Goal: Information Seeking & Learning: Check status

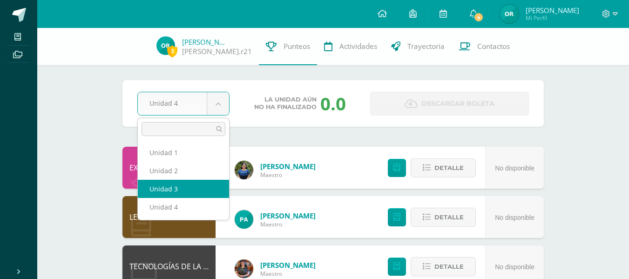
select select "Unidad 3"
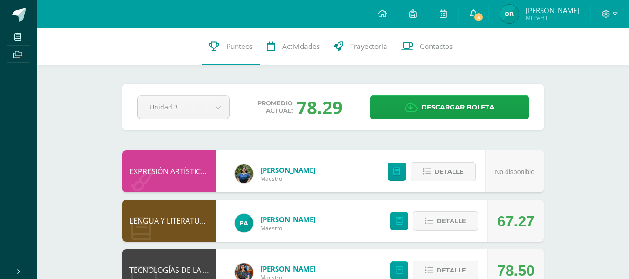
click at [482, 8] on link "4" at bounding box center [474, 14] width 30 height 28
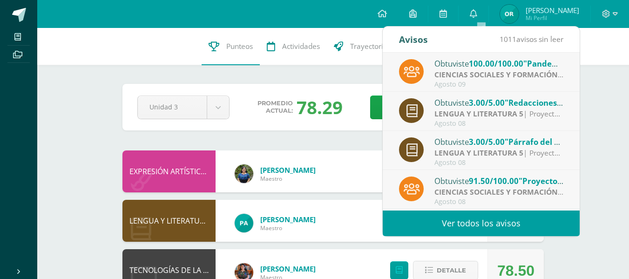
click at [481, 58] on span "100.00/100.00" at bounding box center [496, 63] width 54 height 11
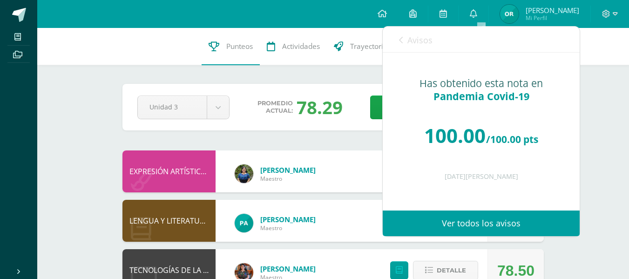
click at [401, 38] on icon at bounding box center [401, 39] width 4 height 7
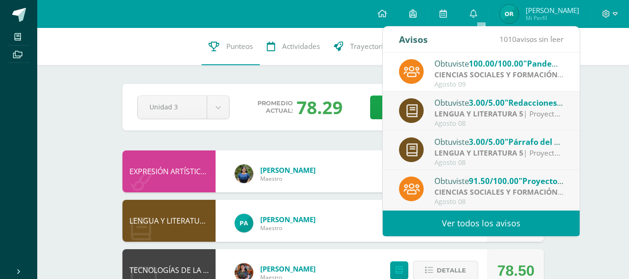
click at [495, 127] on div "Agosto 08" at bounding box center [498, 124] width 129 height 8
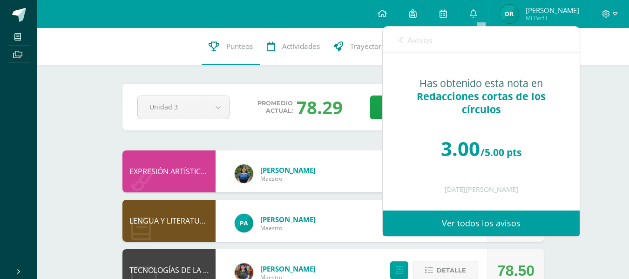
click at [404, 41] on link "Avisos" at bounding box center [416, 40] width 34 height 27
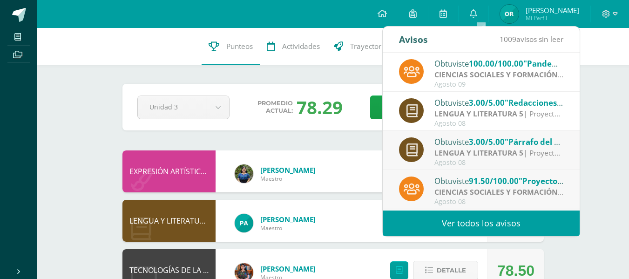
click at [475, 150] on strong "LENGUA Y LITERATURA 5" at bounding box center [478, 153] width 89 height 10
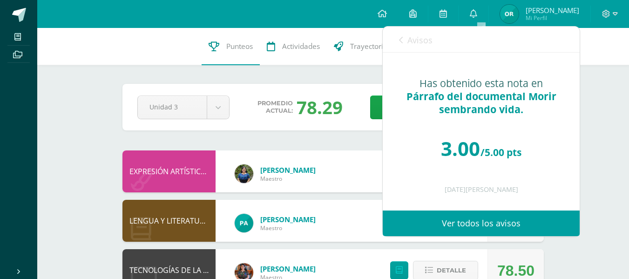
click at [401, 35] on link "Avisos" at bounding box center [416, 40] width 34 height 27
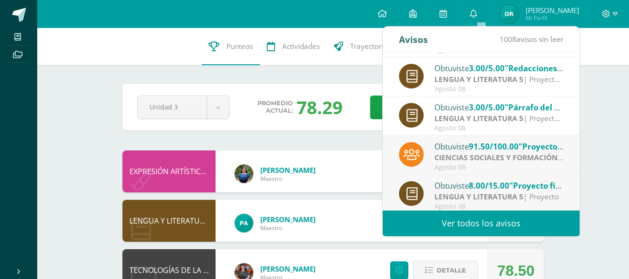
scroll to position [40, 0]
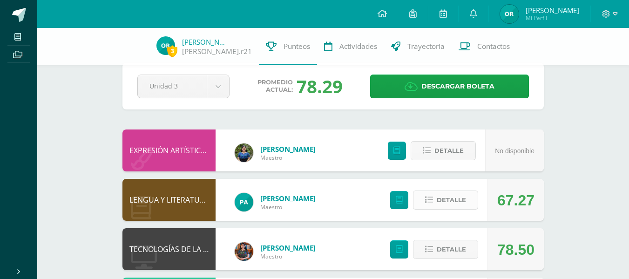
scroll to position [0, 0]
